Goal: Task Accomplishment & Management: Use online tool/utility

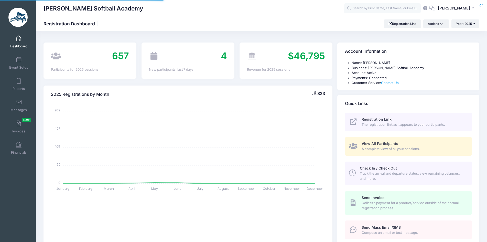
select select
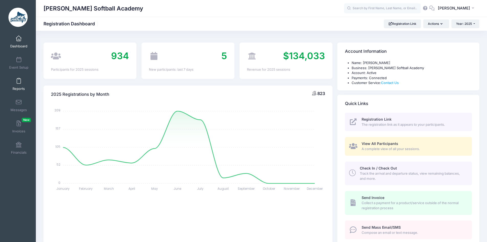
click at [15, 80] on link "Reports" at bounding box center [19, 84] width 24 height 18
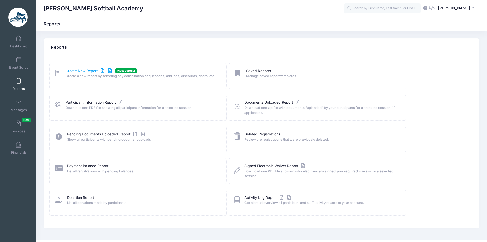
click at [87, 71] on link "Create New Report" at bounding box center [89, 70] width 48 height 5
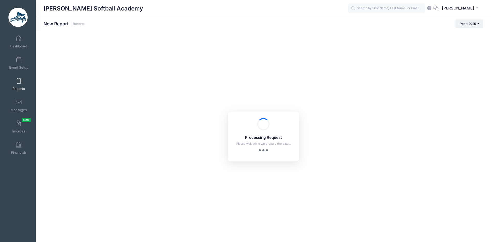
checkbox input "true"
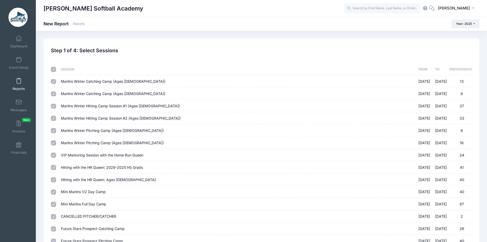
click at [52, 69] on input "checkbox" at bounding box center [53, 69] width 5 height 5
checkbox input "false"
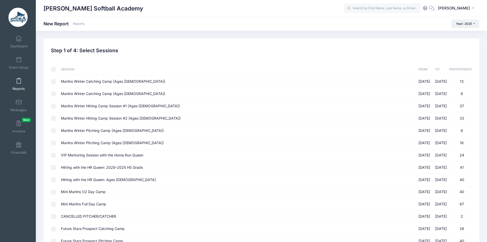
checkbox input "false"
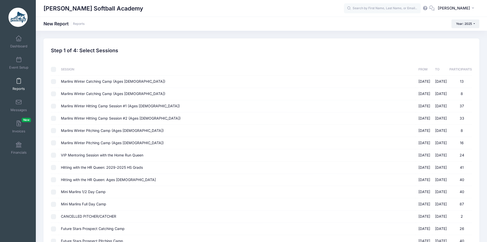
checkbox input "false"
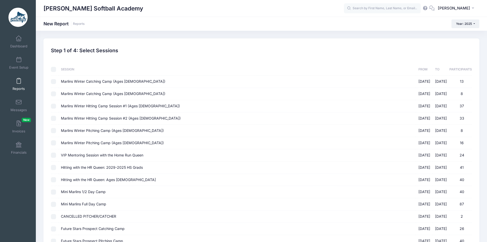
checkbox input "false"
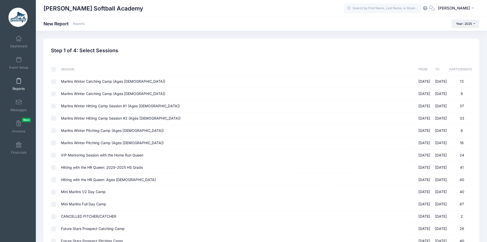
checkbox input "false"
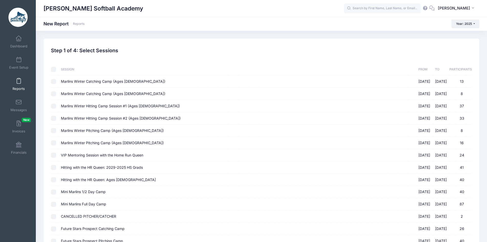
checkbox input "false"
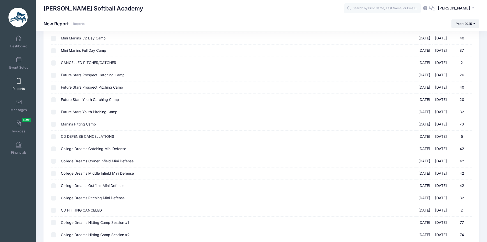
scroll to position [216, 0]
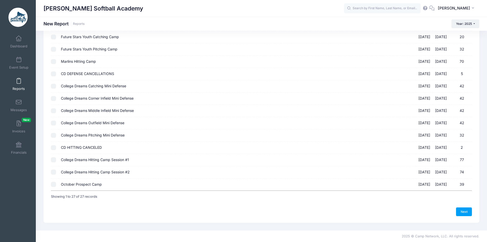
click at [52, 186] on input "October Prospect Camp 10/05/2025 - 10/05/2025 39" at bounding box center [53, 184] width 5 height 5
checkbox input "true"
click at [467, 212] on link "Next" at bounding box center [464, 211] width 16 height 9
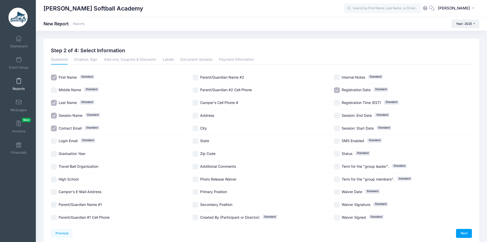
click at [55, 115] on input "Session Name Standard" at bounding box center [54, 116] width 6 height 6
checkbox input "false"
click at [54, 141] on input "Login Email Standard" at bounding box center [54, 141] width 6 height 6
checkbox input "true"
click at [54, 154] on input "Graduation Year" at bounding box center [54, 154] width 6 height 6
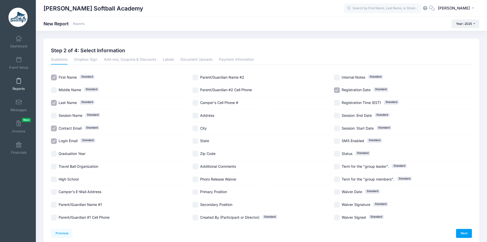
checkbox input "true"
click at [54, 167] on input "Travel Ball Organization" at bounding box center [54, 166] width 6 height 6
checkbox input "true"
click at [54, 217] on input "Parent/Guardian #1 Cell Phone" at bounding box center [54, 217] width 6 height 6
checkbox input "true"
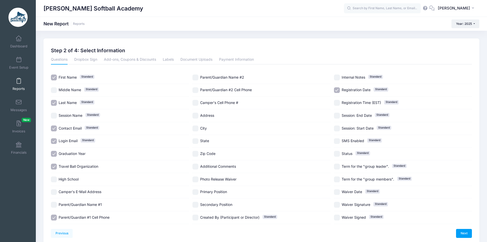
click at [195, 90] on input "Parent/Guardian #2 Cell Phone" at bounding box center [195, 90] width 6 height 6
checkbox input "true"
click at [195, 102] on input "Camper's Cell Phone #" at bounding box center [195, 103] width 6 height 6
checkbox input "true"
click at [196, 116] on input "Address" at bounding box center [195, 116] width 6 height 6
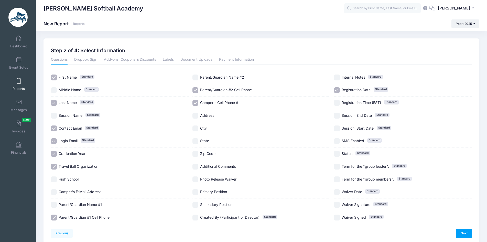
checkbox input "true"
click at [195, 127] on input "City" at bounding box center [195, 128] width 6 height 6
checkbox input "true"
click at [195, 142] on input "State" at bounding box center [195, 141] width 6 height 6
checkbox input "true"
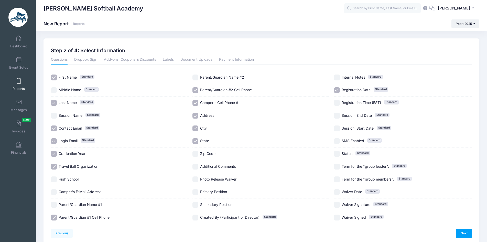
click at [196, 153] on input "Zip Code" at bounding box center [195, 154] width 6 height 6
checkbox input "true"
click at [196, 192] on input "Primary Position" at bounding box center [195, 192] width 6 height 6
checkbox input "true"
click at [195, 205] on input "Secondary Position" at bounding box center [195, 204] width 6 height 6
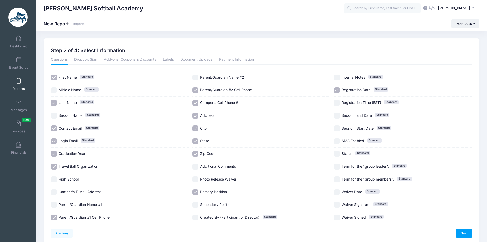
checkbox input "true"
click at [338, 93] on input "Registration Date Standard" at bounding box center [337, 90] width 6 height 6
checkbox input "false"
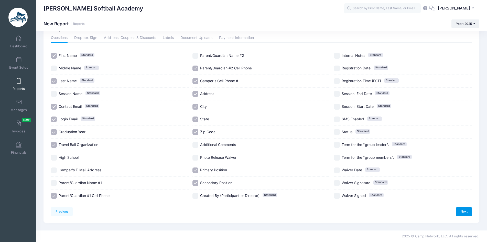
click at [461, 212] on link "Next" at bounding box center [464, 211] width 16 height 9
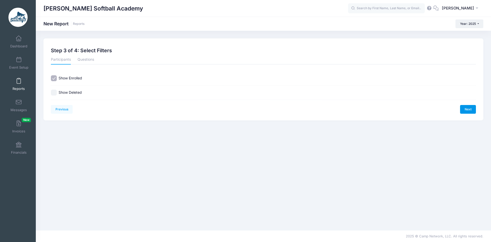
drag, startPoint x: 469, startPoint y: 111, endPoint x: 292, endPoint y: 120, distance: 177.4
click at [469, 111] on link "Next" at bounding box center [468, 109] width 16 height 9
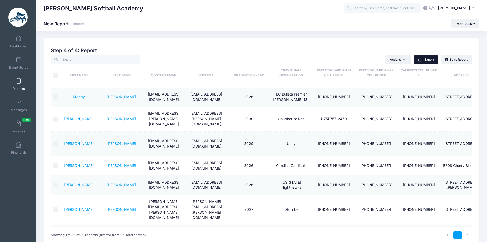
click at [416, 60] on button "Export" at bounding box center [425, 59] width 25 height 9
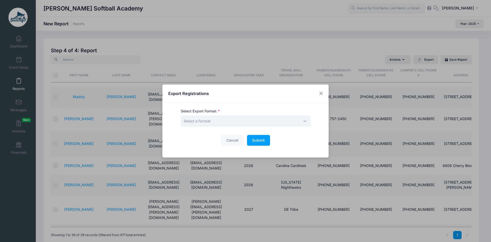
click at [261, 122] on span "Select a format" at bounding box center [246, 120] width 130 height 11
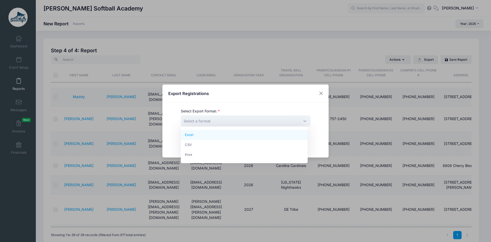
select select "excel"
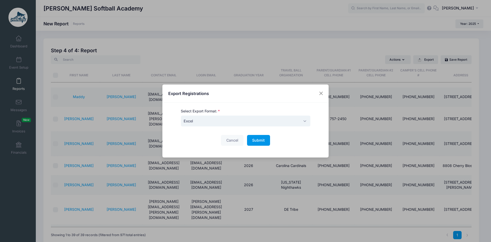
click at [262, 140] on span "Submit" at bounding box center [258, 140] width 13 height 4
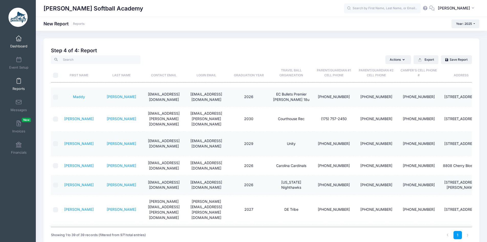
click at [19, 42] on link "Dashboard" at bounding box center [19, 42] width 24 height 18
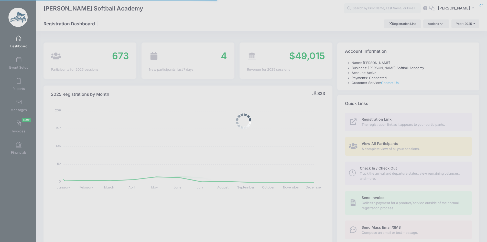
select select
